Goal: Task Accomplishment & Management: Use online tool/utility

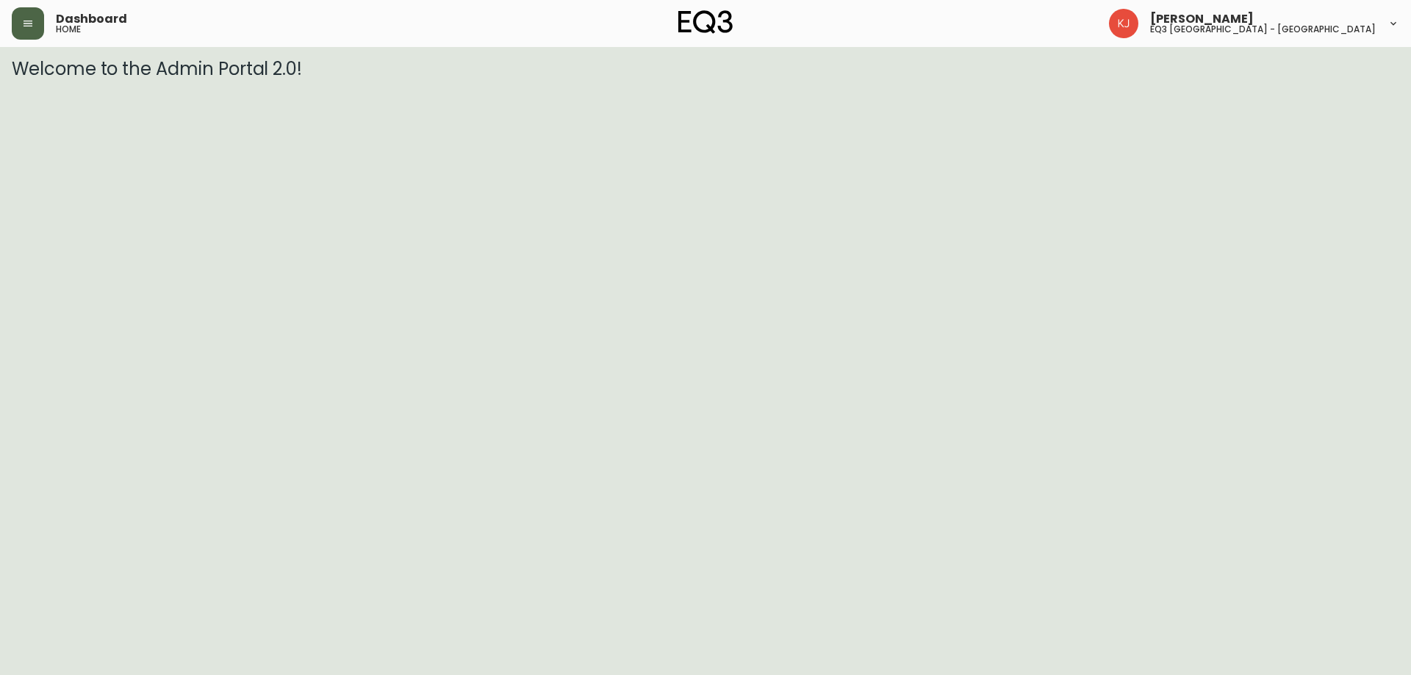
click at [39, 21] on button "button" at bounding box center [28, 23] width 32 height 32
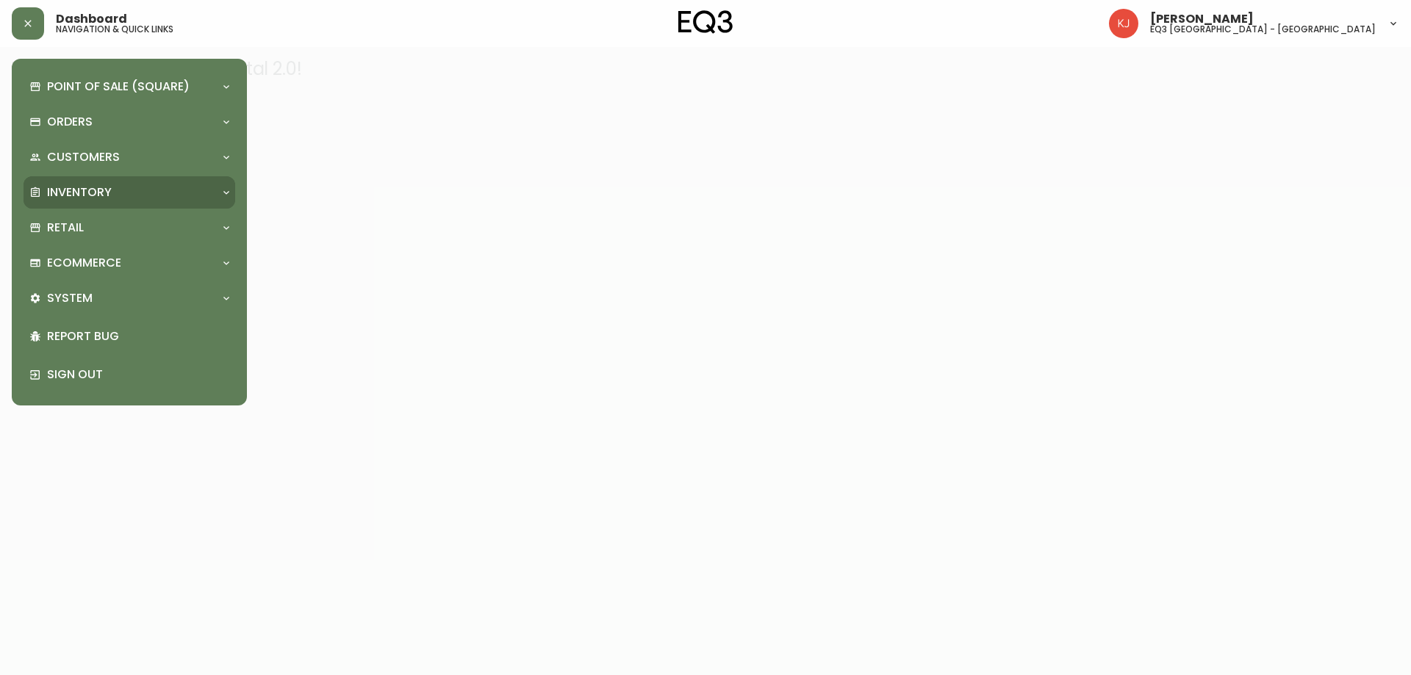
click at [142, 193] on div "Inventory" at bounding box center [121, 192] width 185 height 16
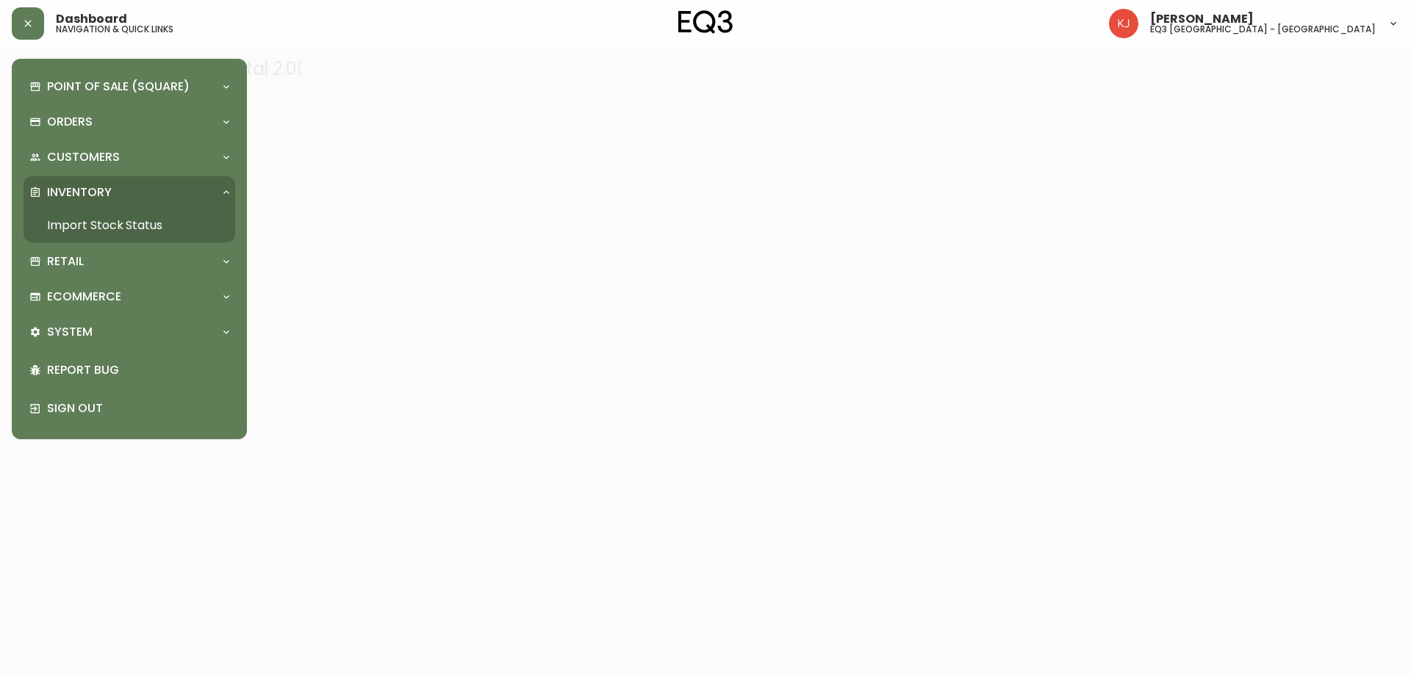
click at [142, 221] on link "Import Stock Status" at bounding box center [130, 226] width 212 height 34
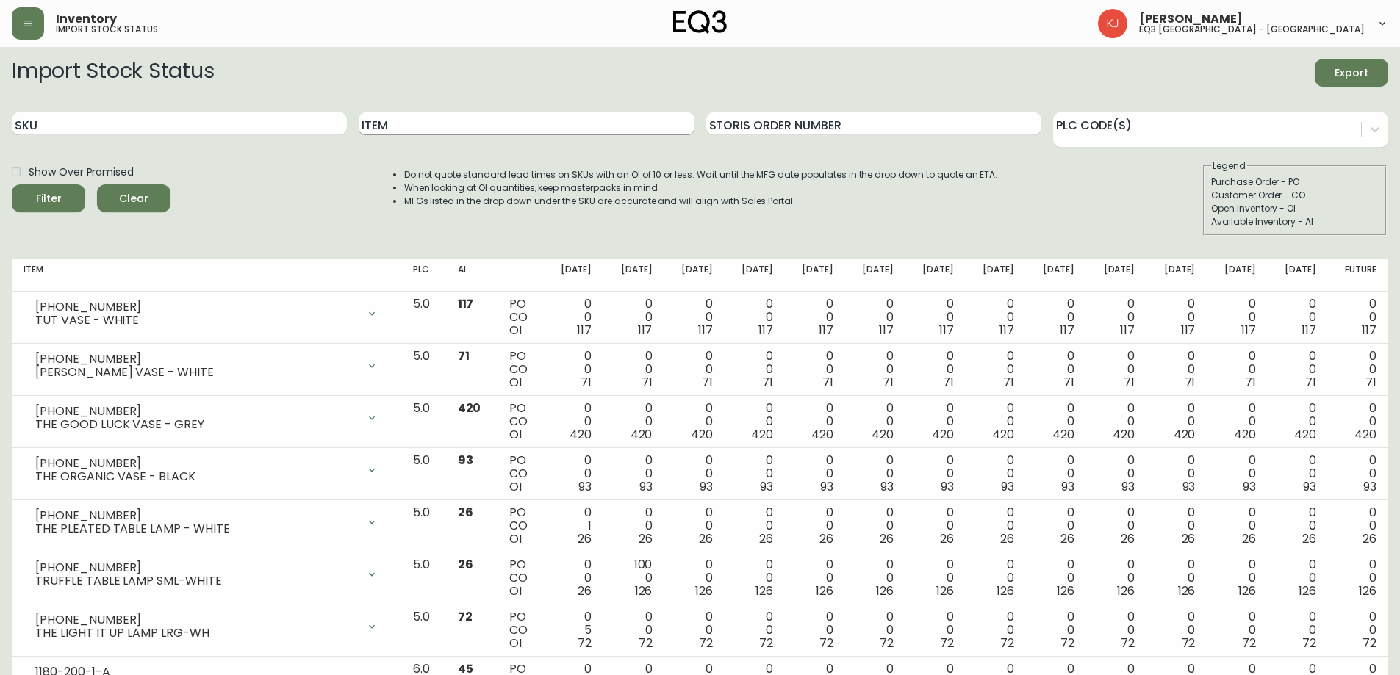
click at [395, 123] on input "Item" at bounding box center [526, 124] width 335 height 24
click at [12, 184] on button "Filter" at bounding box center [49, 198] width 74 height 28
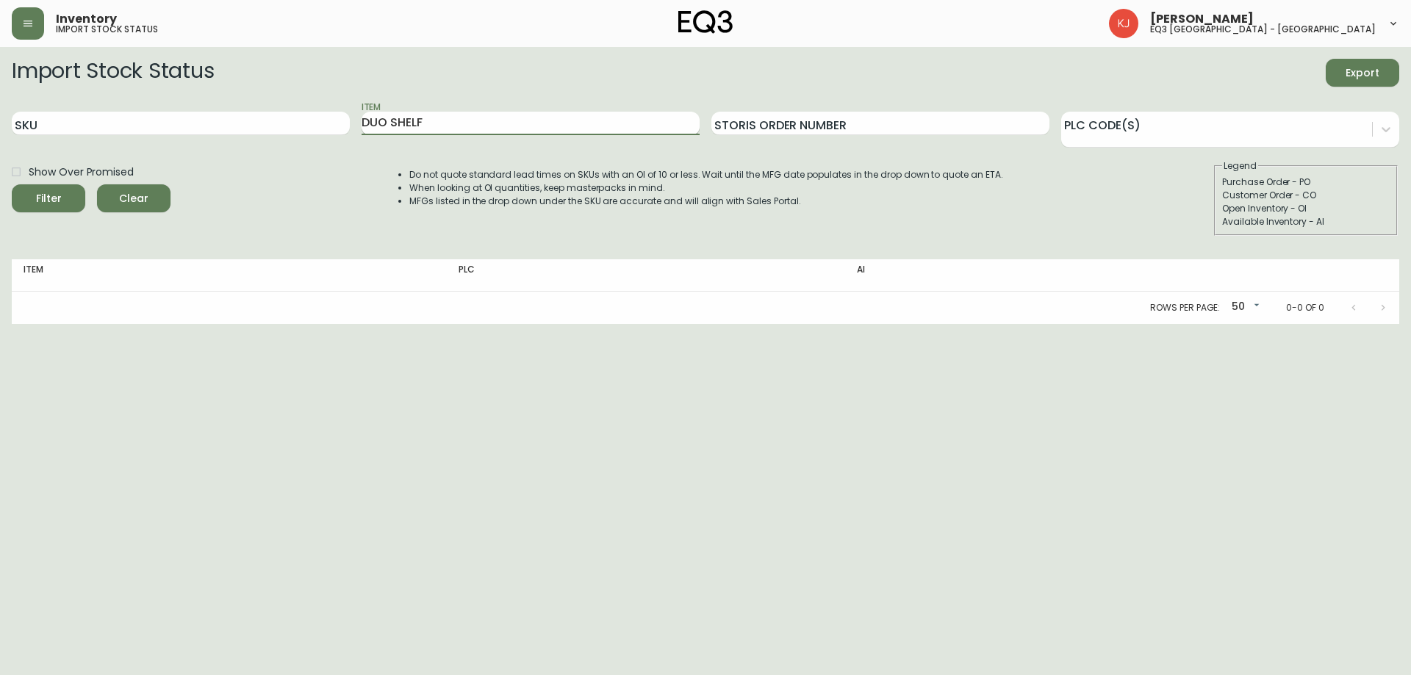
click at [12, 184] on button "Filter" at bounding box center [49, 198] width 74 height 28
click at [519, 321] on div "Rows per page: 50 50 0-0 of 0" at bounding box center [706, 308] width 1388 height 32
click at [503, 314] on div "Rows per page: 50 50 0-0 of 0" at bounding box center [706, 308] width 1388 height 32
drag, startPoint x: 451, startPoint y: 121, endPoint x: 390, endPoint y: 129, distance: 61.4
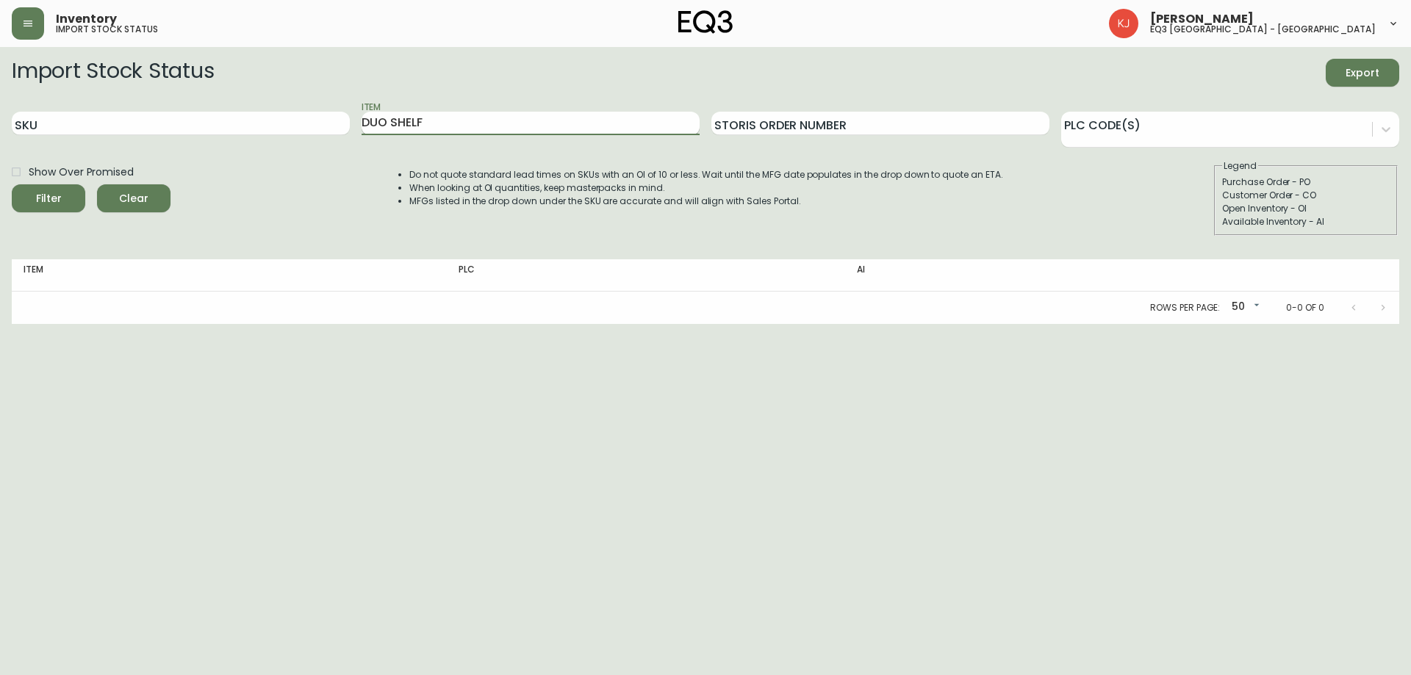
click at [390, 129] on input "DUO SHELF" at bounding box center [531, 124] width 338 height 24
type input "DUO"
click at [12, 184] on button "Filter" at bounding box center [49, 198] width 74 height 28
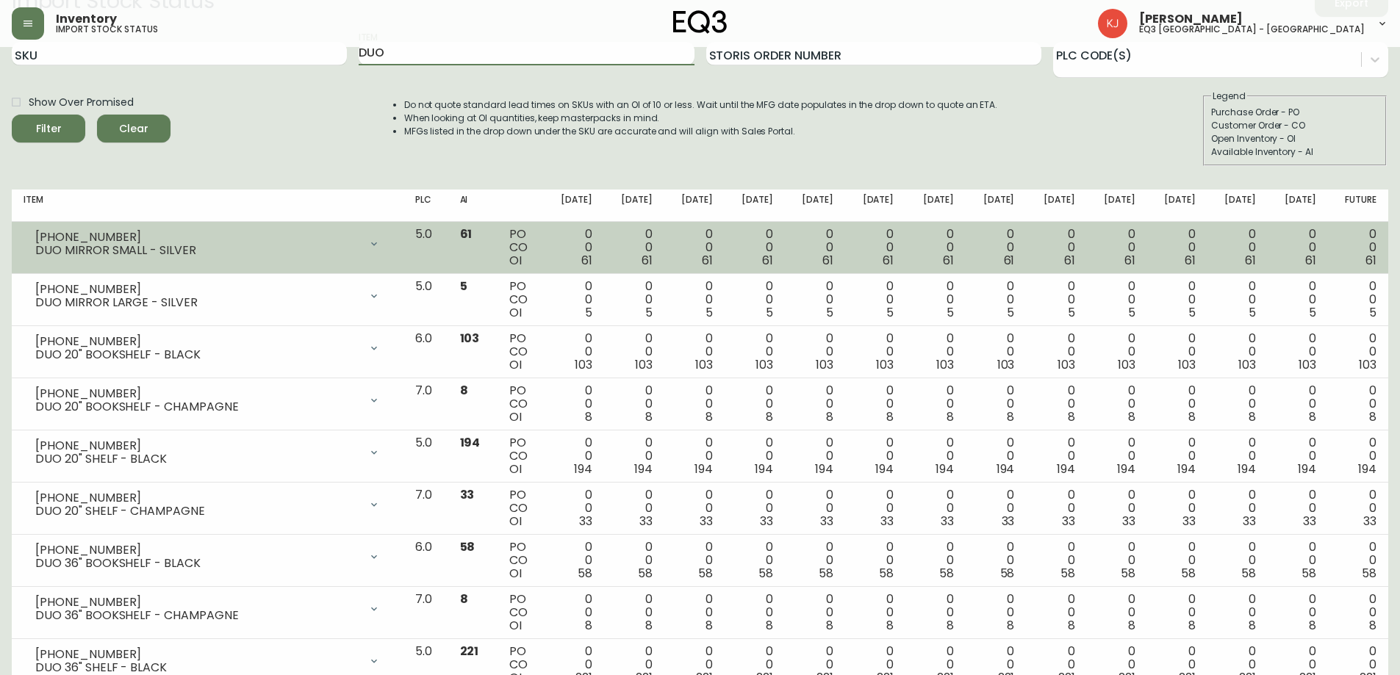
scroll to position [147, 0]
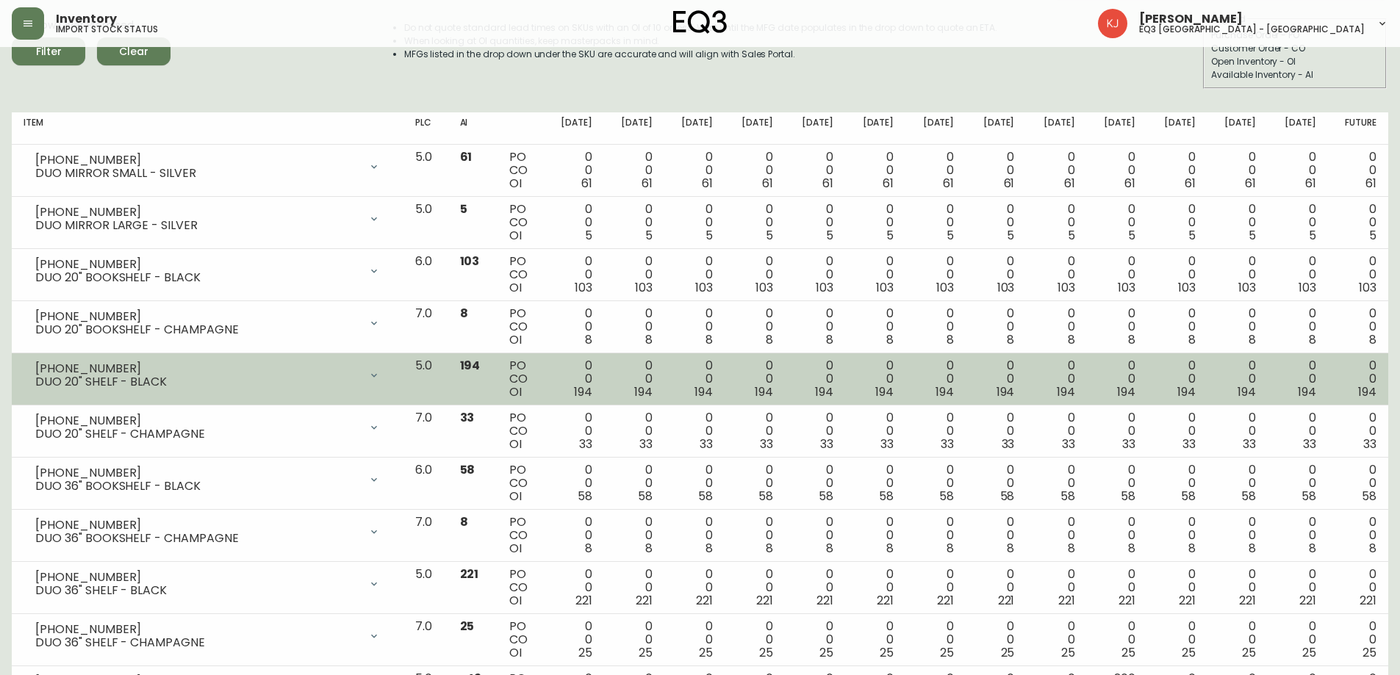
click at [258, 365] on div "[PHONE_NUMBER]" at bounding box center [197, 368] width 324 height 13
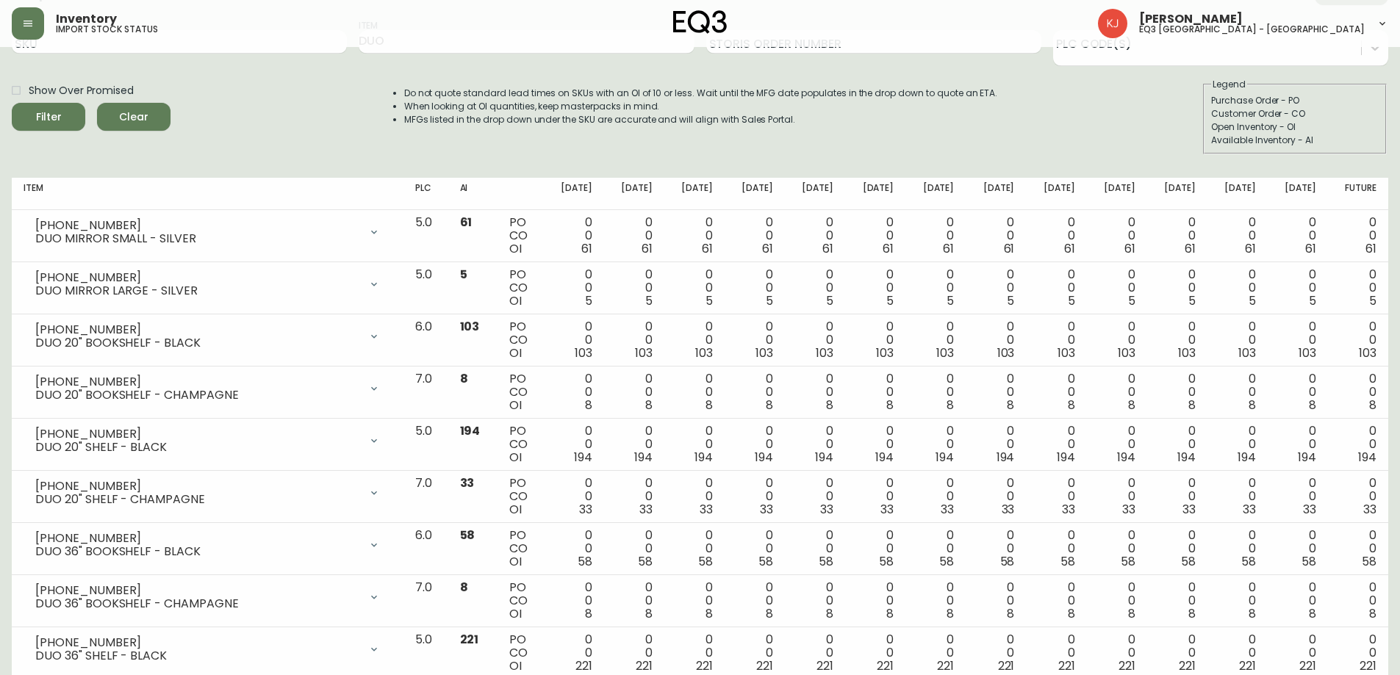
scroll to position [0, 0]
